Goal: Find specific page/section: Find specific page/section

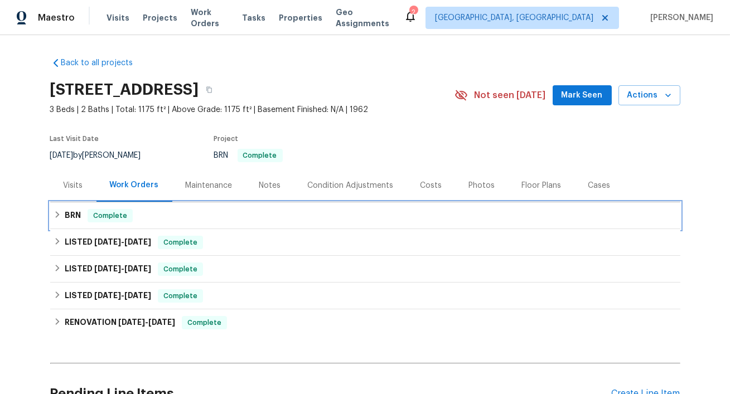
click at [81, 222] on h6 "BRN" at bounding box center [73, 215] width 16 height 13
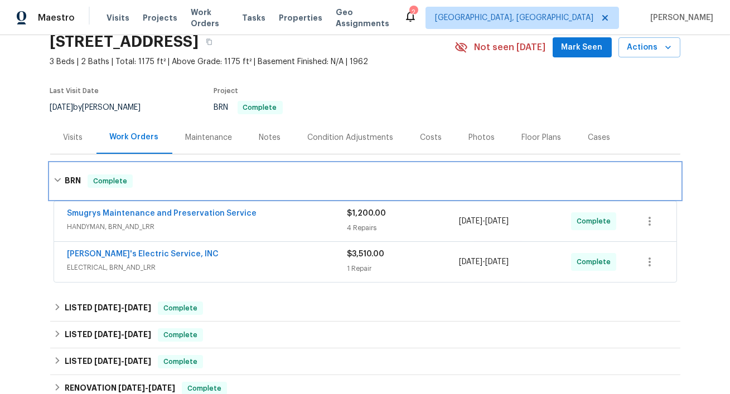
scroll to position [49, 0]
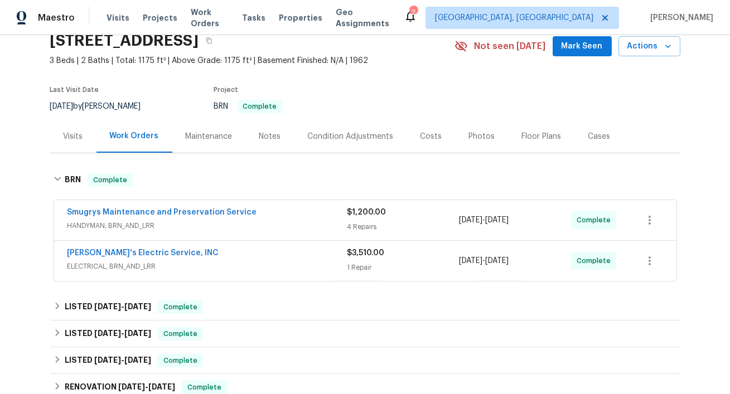
click at [185, 231] on span "HANDYMAN, BRN_AND_LRR" at bounding box center [207, 225] width 280 height 11
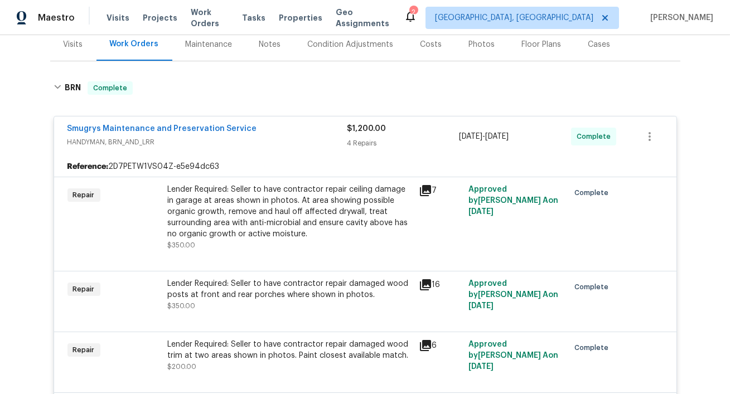
scroll to position [144, 0]
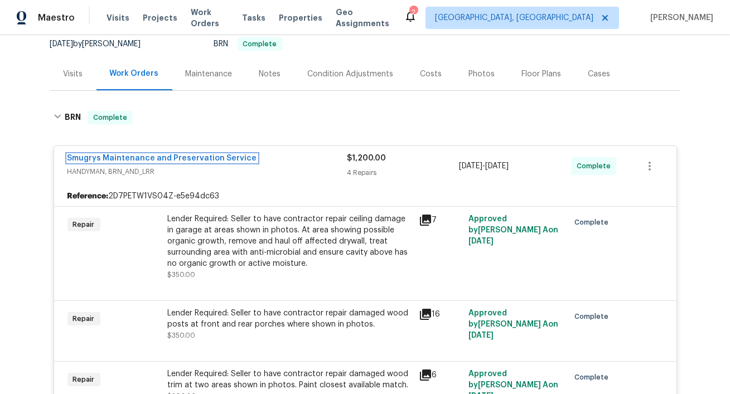
click at [180, 164] on span "Smugrys Maintenance and Preservation Service" at bounding box center [161, 158] width 189 height 11
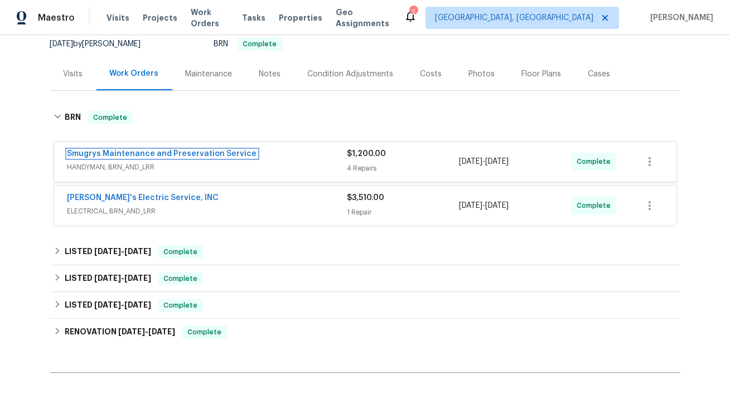
scroll to position [119, 0]
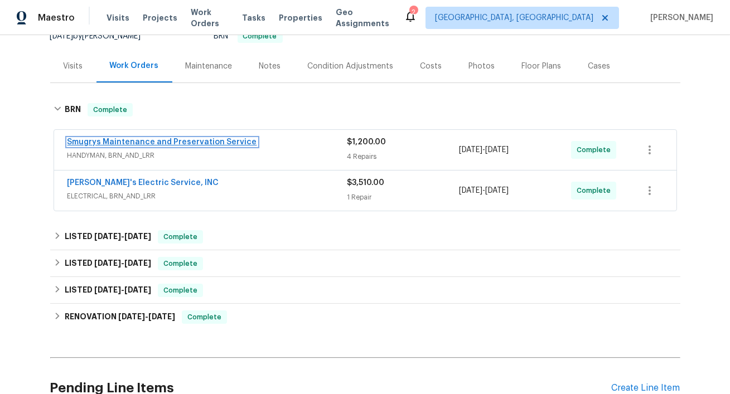
click at [198, 146] on link "Smugrys Maintenance and Preservation Service" at bounding box center [161, 142] width 189 height 8
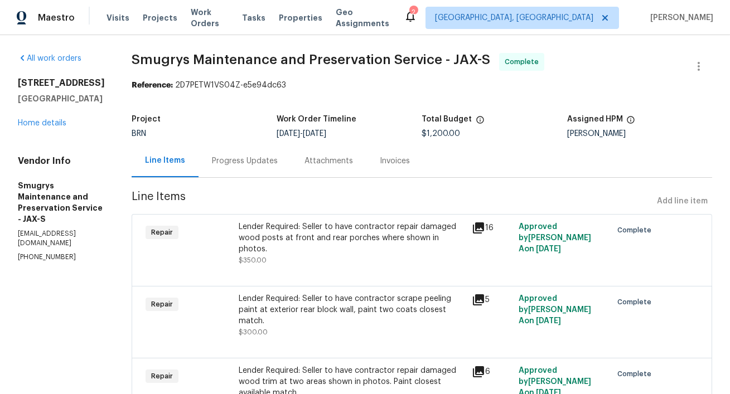
click at [256, 177] on div "Progress Updates" at bounding box center [244, 160] width 93 height 33
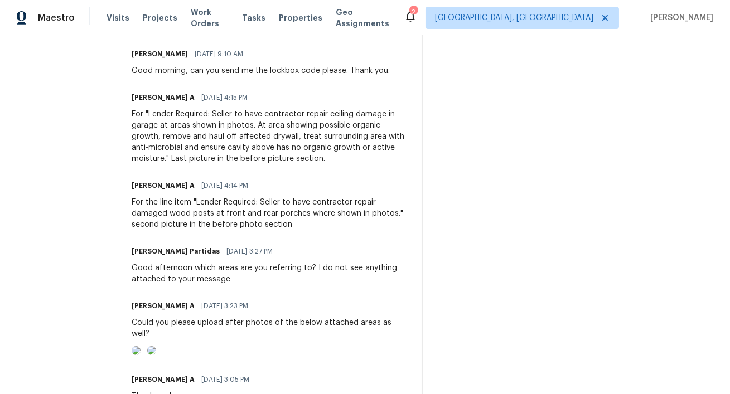
scroll to position [394, 0]
